Goal: Task Accomplishment & Management: Complete application form

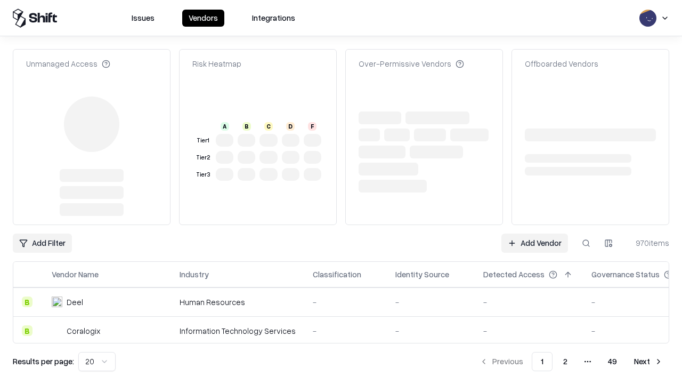
click at [534, 233] on link "Add Vendor" at bounding box center [534, 242] width 67 height 19
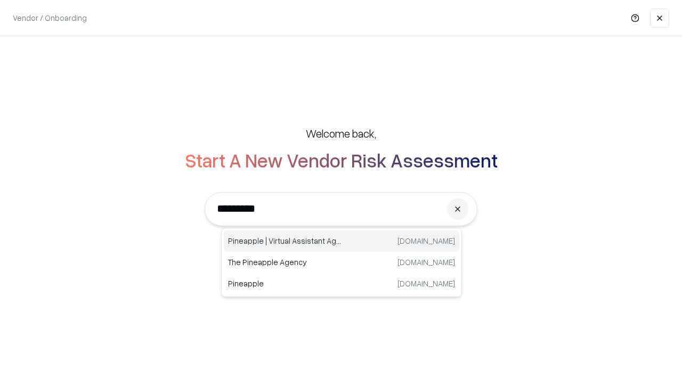
click at [341, 241] on div "Pineapple | Virtual Assistant Agency trypineapple.com" at bounding box center [341, 240] width 235 height 21
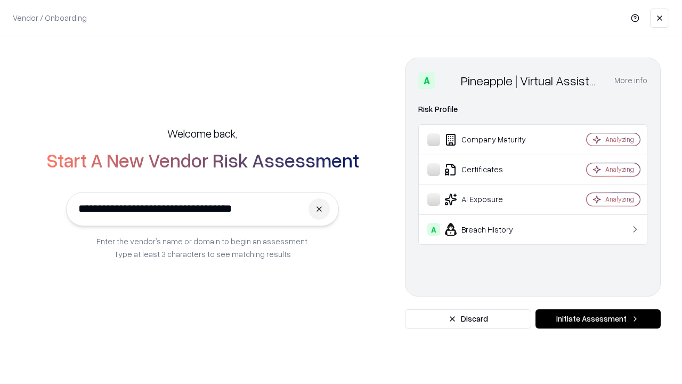
type input "**********"
click at [598, 319] on button "Initiate Assessment" at bounding box center [597, 318] width 125 height 19
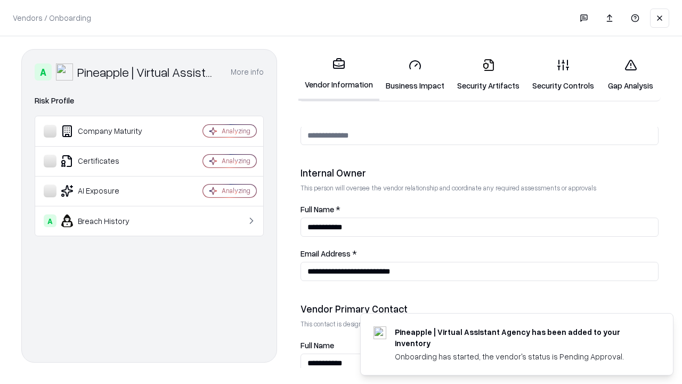
scroll to position [552, 0]
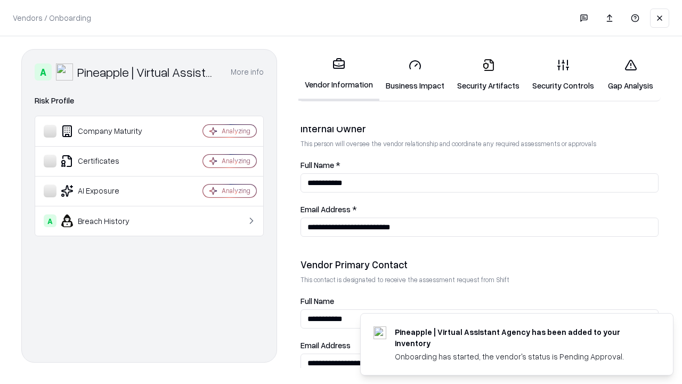
click at [488, 75] on link "Security Artifacts" at bounding box center [488, 75] width 75 height 50
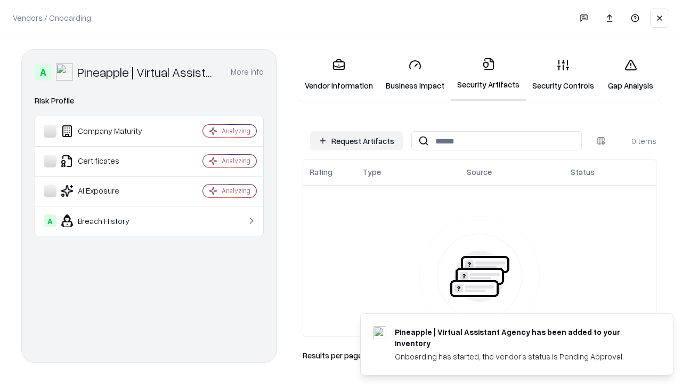
click at [356, 141] on button "Request Artifacts" at bounding box center [356, 140] width 93 height 19
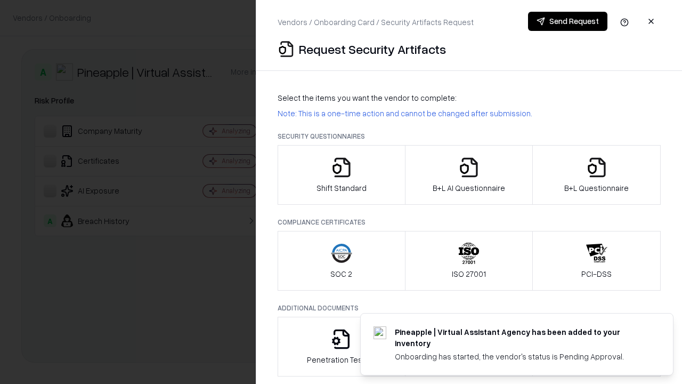
click at [596, 175] on icon "button" at bounding box center [596, 167] width 21 height 21
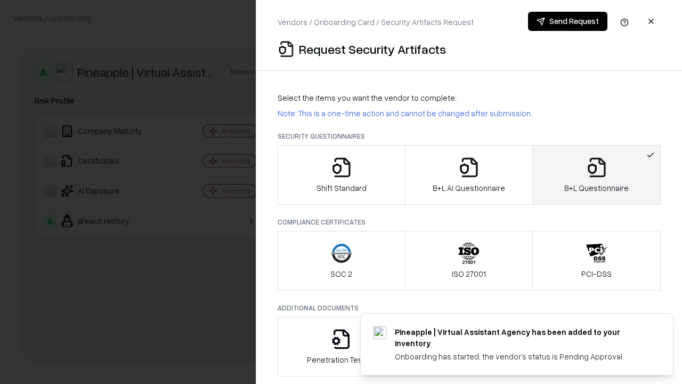
click at [468, 175] on icon "button" at bounding box center [468, 167] width 21 height 21
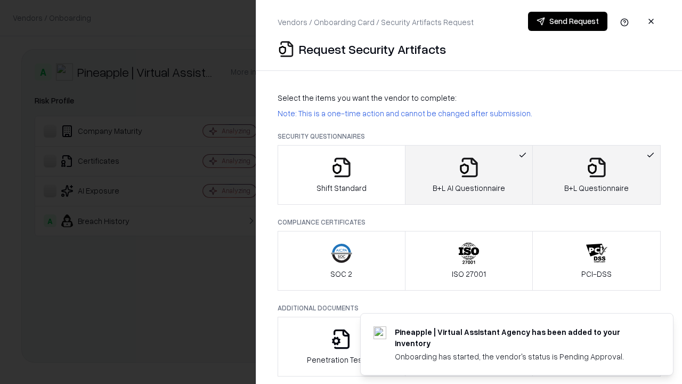
click at [567, 21] on button "Send Request" at bounding box center [567, 21] width 79 height 19
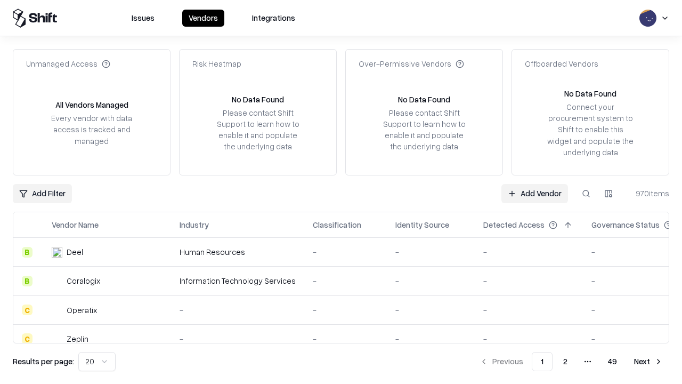
click at [586, 193] on button at bounding box center [585, 193] width 19 height 19
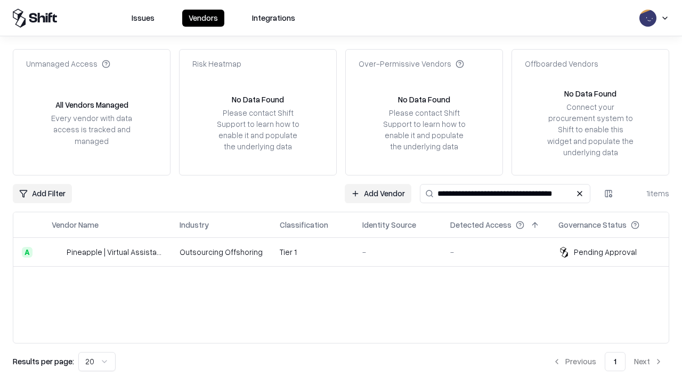
type input "**********"
click at [347, 251] on td "Tier 1" at bounding box center [312, 252] width 83 height 29
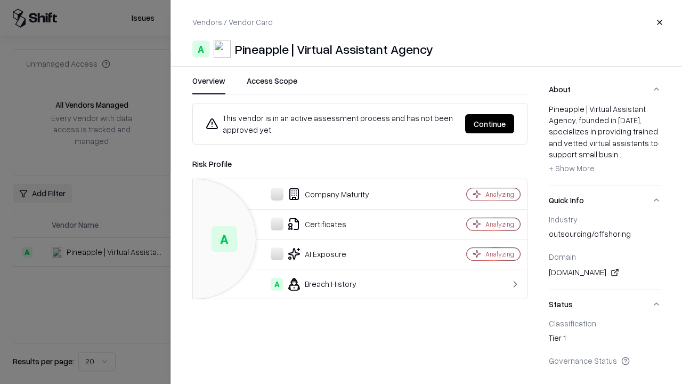
click at [490, 124] on button "Continue" at bounding box center [489, 123] width 49 height 19
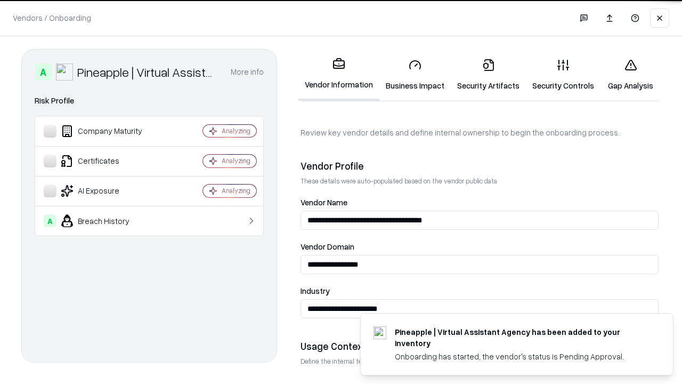
click at [488, 75] on link "Security Artifacts" at bounding box center [488, 75] width 75 height 50
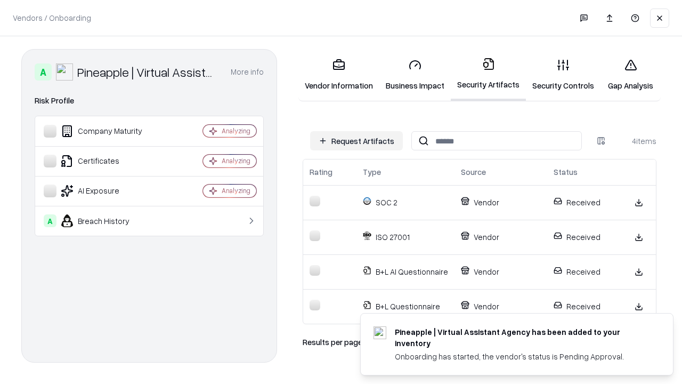
click at [630, 75] on link "Gap Analysis" at bounding box center [630, 75] width 60 height 50
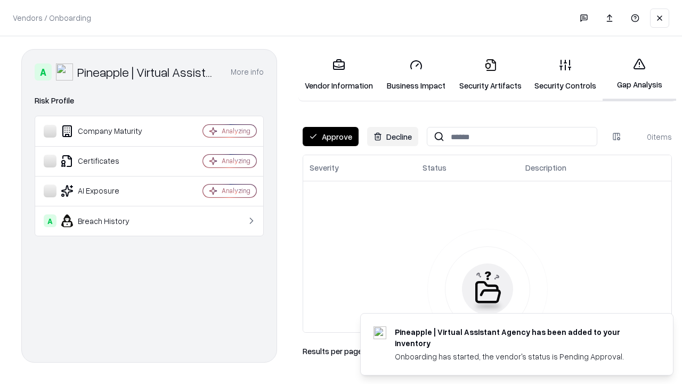
click at [330, 136] on button "Approve" at bounding box center [331, 136] width 56 height 19
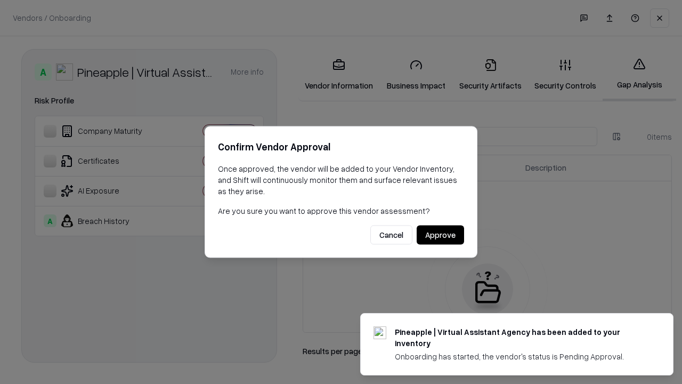
click at [440, 234] on button "Approve" at bounding box center [440, 234] width 47 height 19
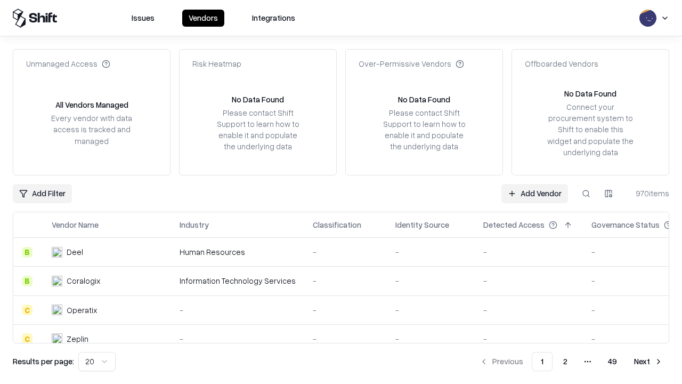
type input "**********"
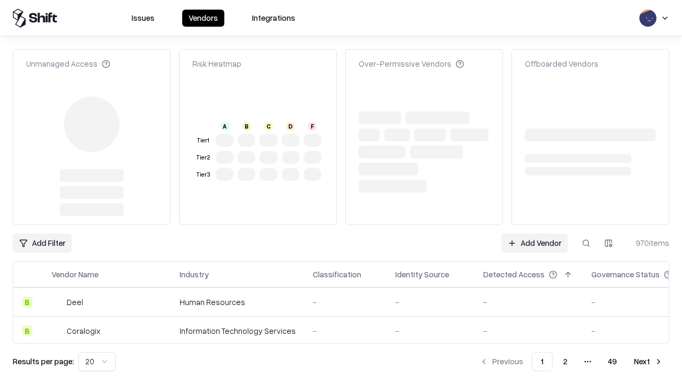
click at [534, 233] on link "Add Vendor" at bounding box center [534, 242] width 67 height 19
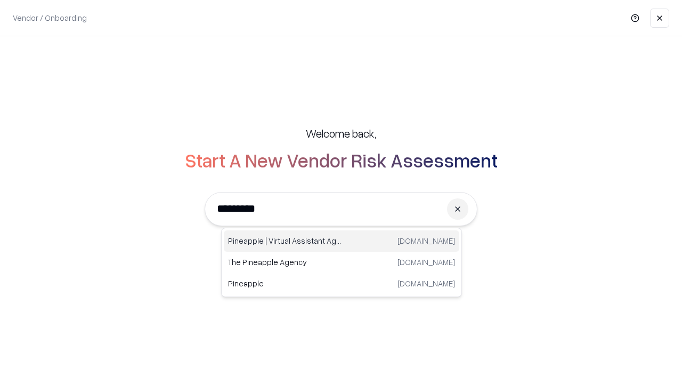
click at [341, 241] on div "Pineapple | Virtual Assistant Agency trypineapple.com" at bounding box center [341, 240] width 235 height 21
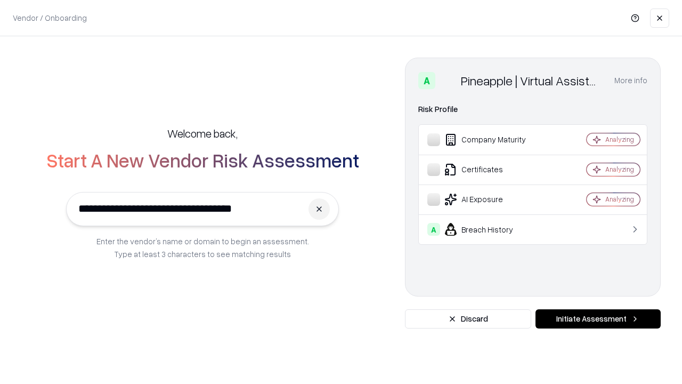
type input "**********"
click at [598, 319] on button "Initiate Assessment" at bounding box center [597, 318] width 125 height 19
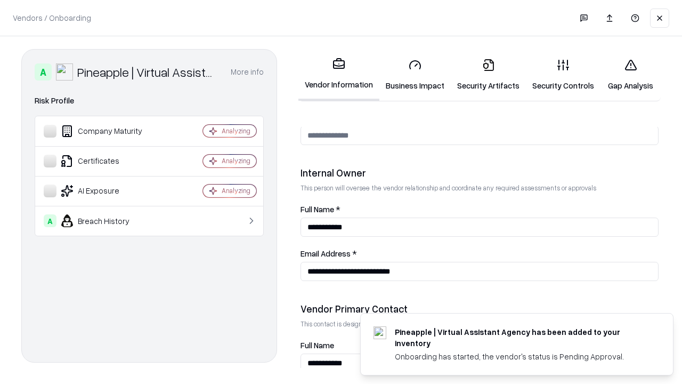
scroll to position [552, 0]
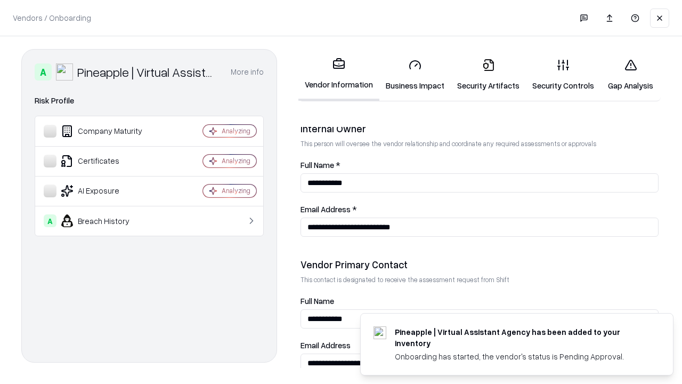
click at [630, 75] on link "Gap Analysis" at bounding box center [630, 75] width 60 height 50
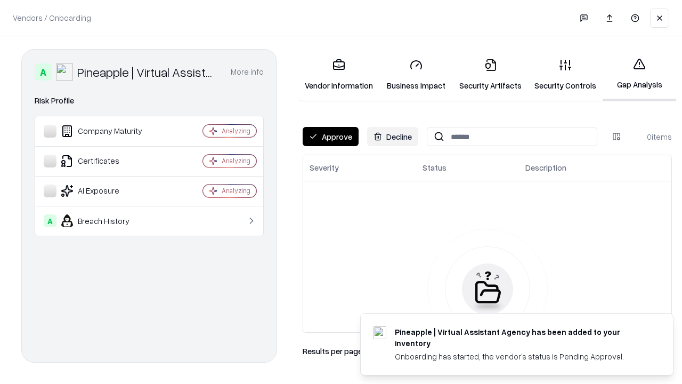
click at [330, 136] on button "Approve" at bounding box center [331, 136] width 56 height 19
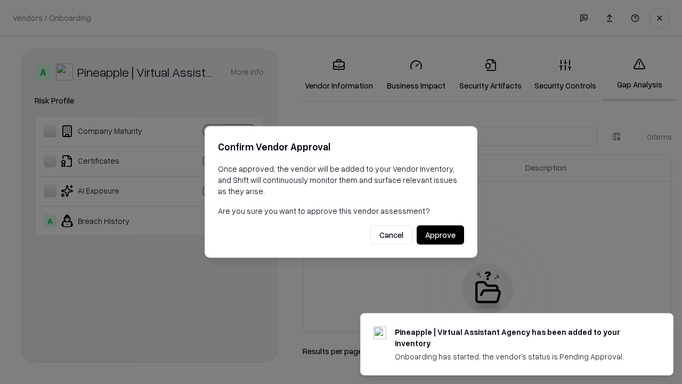
click at [440, 234] on button "Approve" at bounding box center [440, 234] width 47 height 19
